Goal: Task Accomplishment & Management: Manage account settings

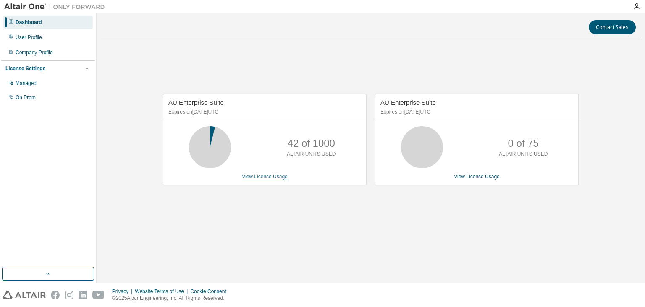
click at [277, 175] on link "View License Usage" at bounding box center [265, 176] width 46 height 6
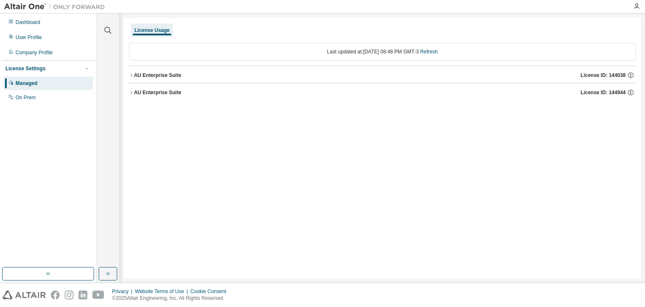
click at [163, 78] on div "AU Enterprise Suite" at bounding box center [157, 75] width 47 height 7
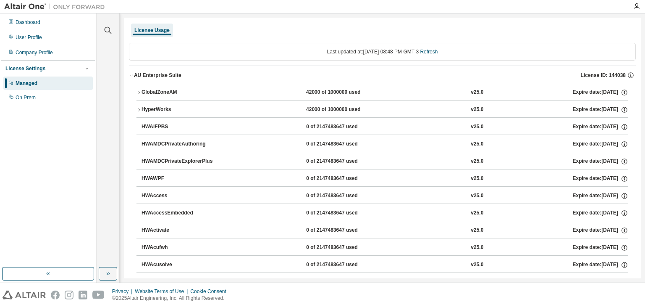
click at [168, 95] on div "GlobalZoneAM" at bounding box center [180, 93] width 76 height 8
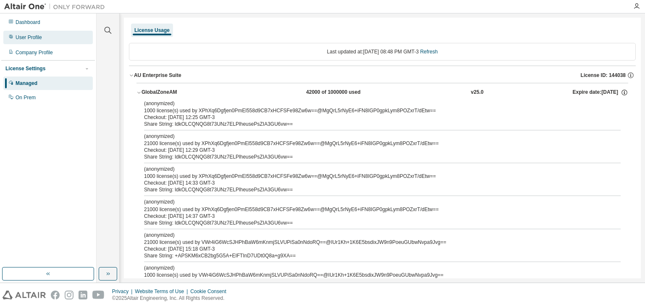
click at [32, 32] on div "User Profile" at bounding box center [47, 37] width 89 height 13
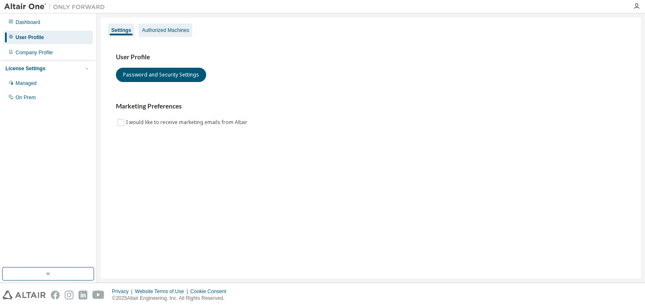
click at [175, 32] on div "Authorized Machines" at bounding box center [165, 30] width 47 height 7
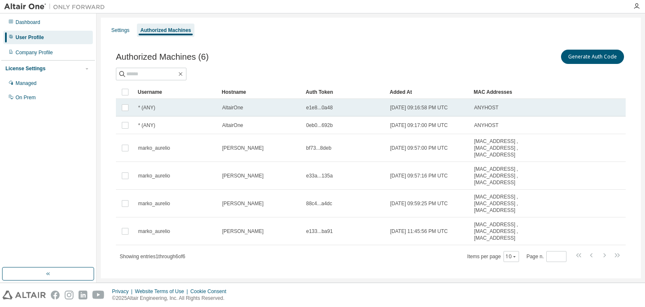
click at [241, 108] on span "AltairOne" at bounding box center [232, 107] width 21 height 7
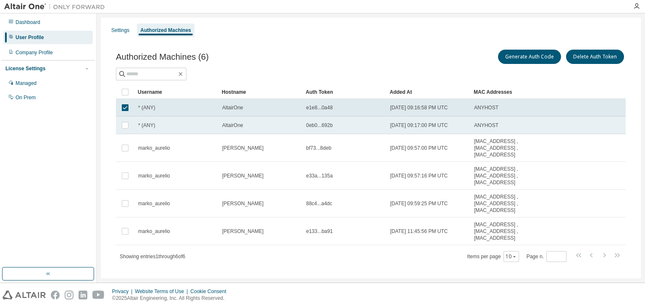
click at [239, 128] on td "AltairOne" at bounding box center [260, 125] width 84 height 18
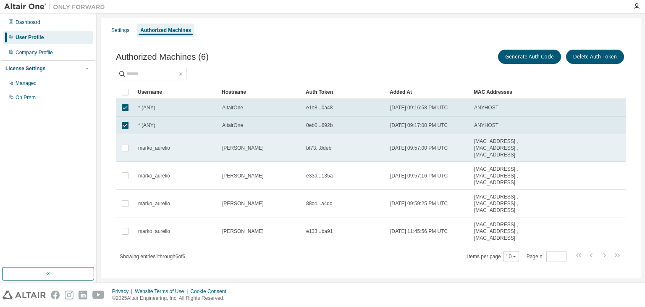
click at [227, 150] on span "[PERSON_NAME]" at bounding box center [243, 147] width 42 height 7
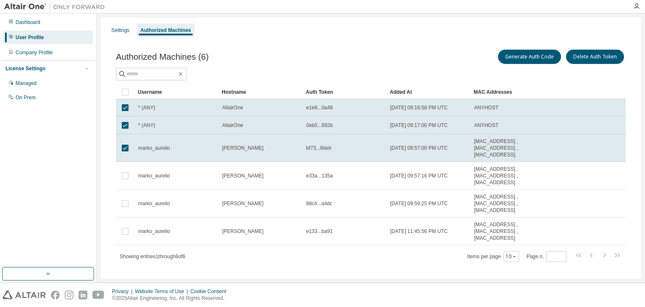
scroll to position [10, 0]
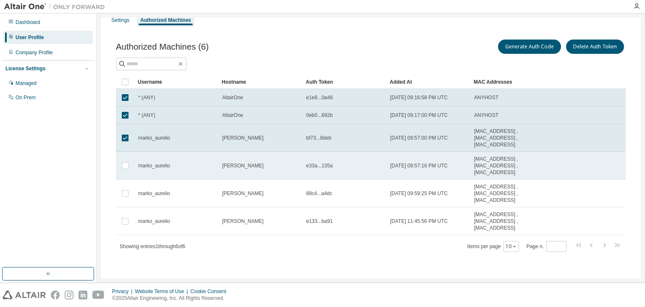
click at [225, 166] on span "[PERSON_NAME]" at bounding box center [243, 165] width 42 height 7
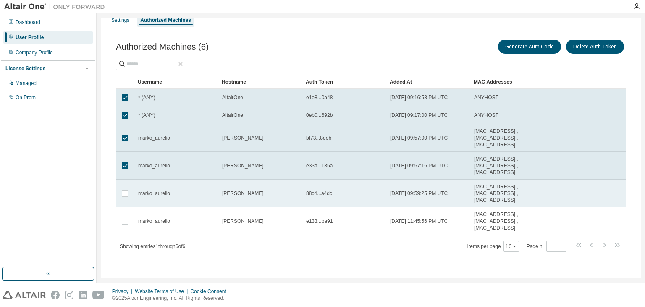
click at [229, 187] on td "[PERSON_NAME]" at bounding box center [260, 193] width 84 height 28
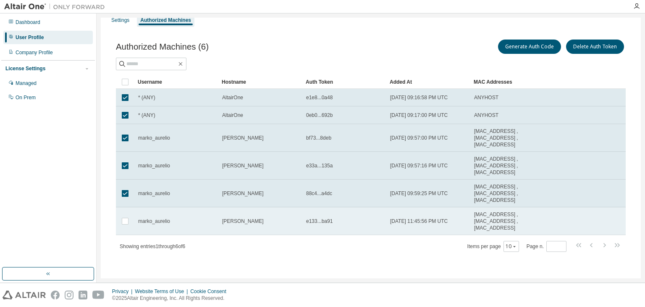
click at [228, 213] on td "[PERSON_NAME]" at bounding box center [260, 221] width 84 height 28
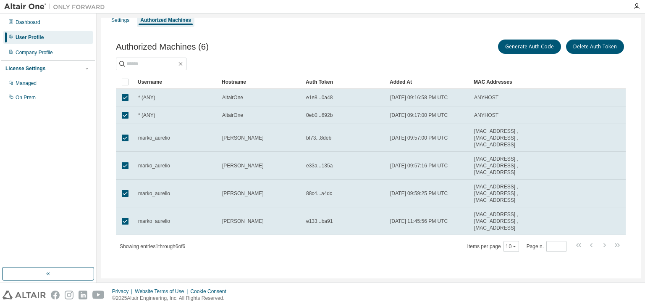
click at [422, 272] on div "Authorized Machines (6) Generate Auth Code Delete Auth Token Clear Load Save Sa…" at bounding box center [371, 151] width 530 height 246
click at [124, 23] on div "Settings" at bounding box center [120, 19] width 25 height 13
